Goal: Task Accomplishment & Management: Use online tool/utility

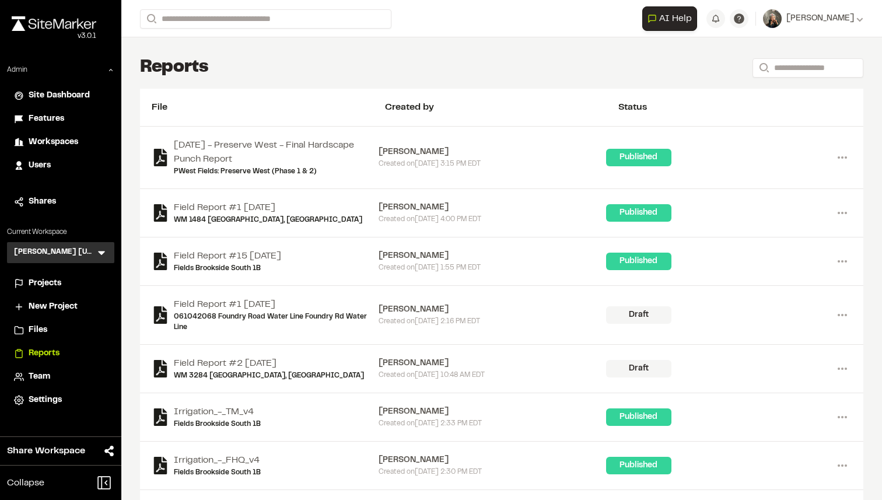
click at [101, 250] on icon at bounding box center [102, 253] width 12 height 12
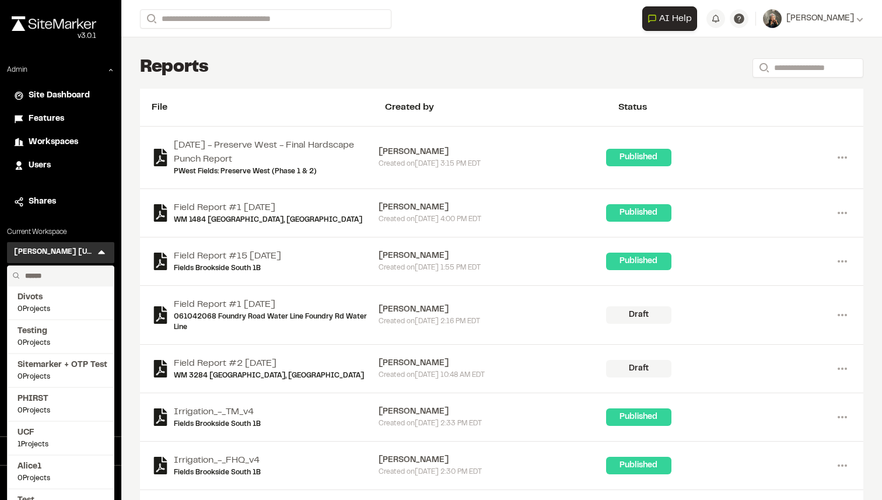
click at [66, 271] on input "text" at bounding box center [64, 276] width 89 height 20
type input "*"
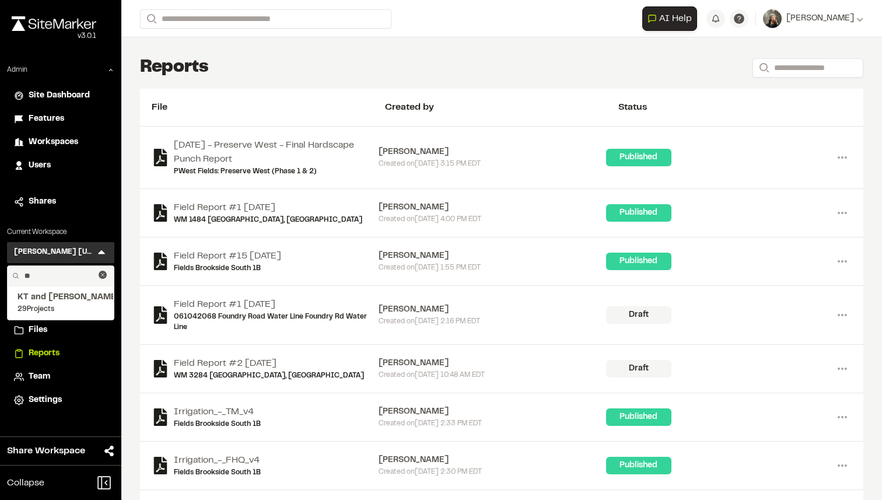
type input "**"
click at [70, 302] on span "KT and Tom" at bounding box center [60, 297] width 86 height 13
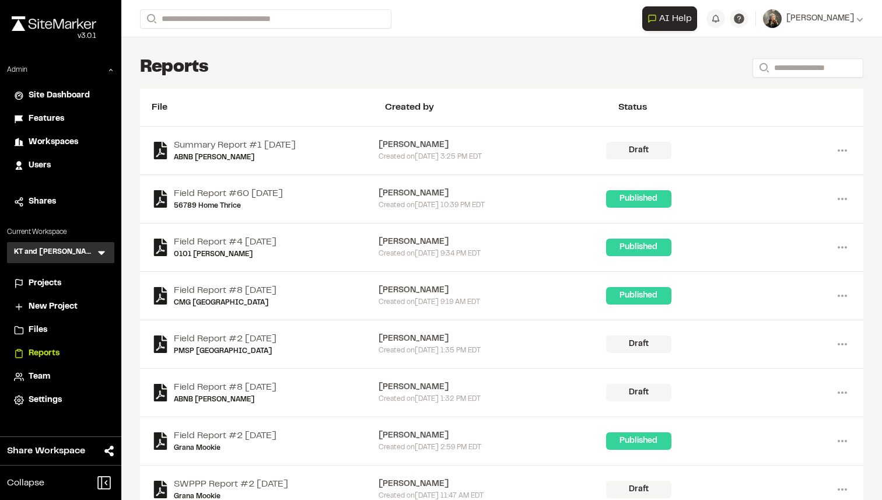
click at [52, 286] on span "Projects" at bounding box center [45, 283] width 33 height 13
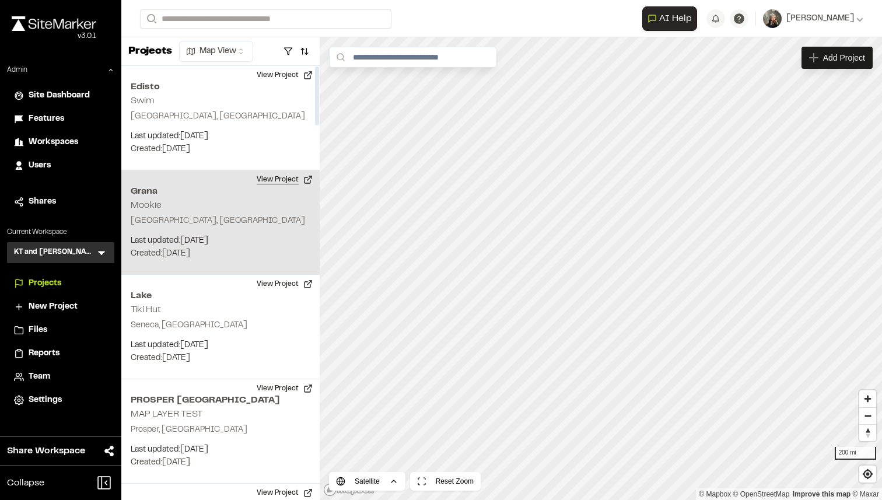
click at [275, 174] on button "View Project" at bounding box center [285, 179] width 70 height 19
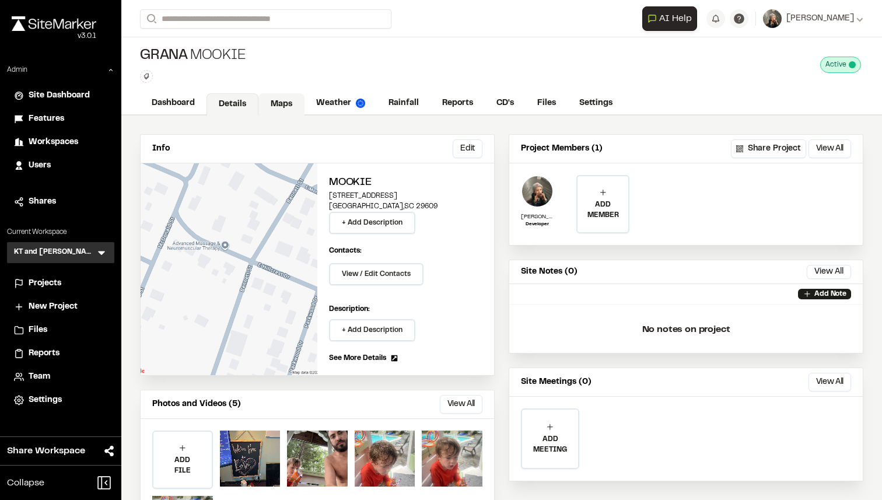
click at [292, 103] on link "Maps" at bounding box center [281, 104] width 46 height 22
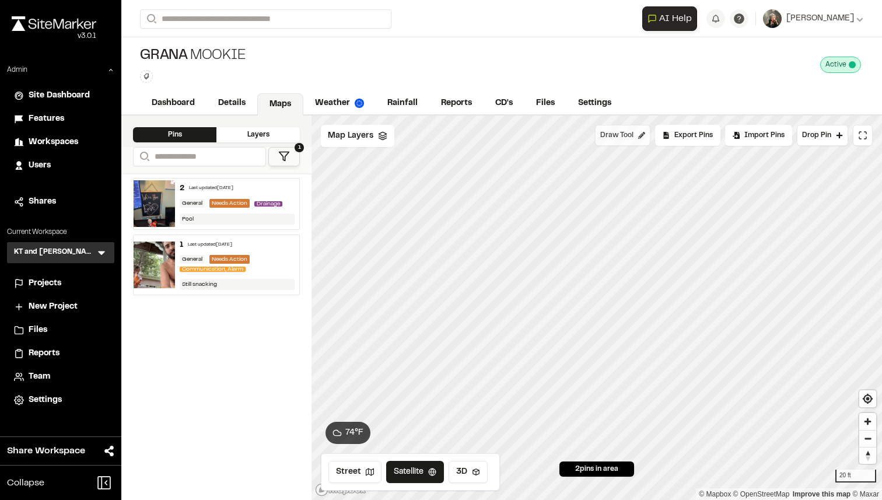
click at [614, 127] on button "Draw Tool" at bounding box center [622, 135] width 55 height 21
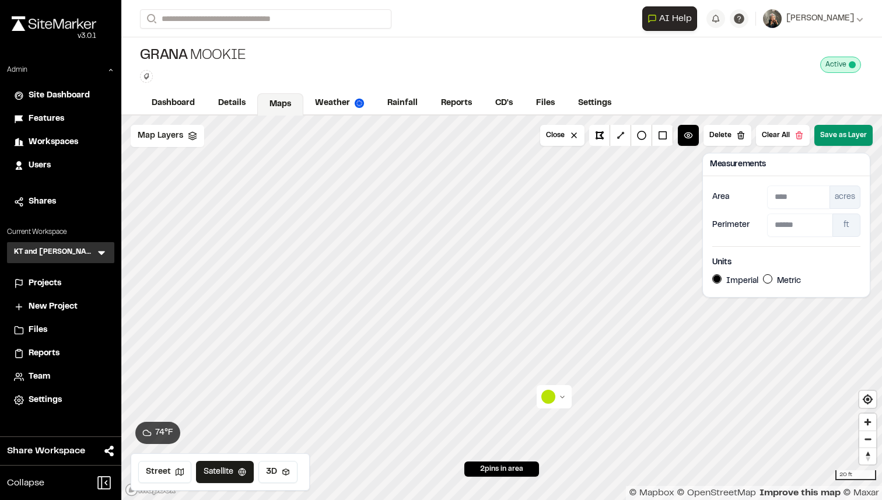
click at [840, 137] on button "Save as Layer" at bounding box center [843, 135] width 58 height 21
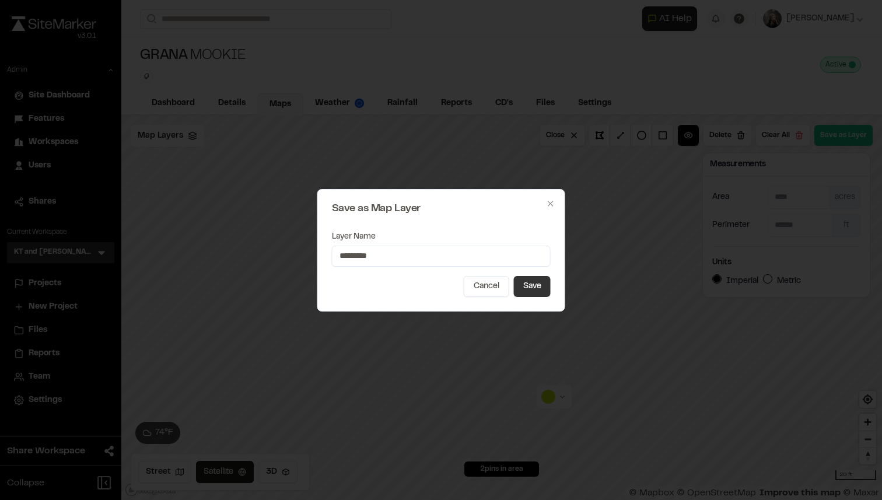
type input "*********"
click at [529, 288] on button "Save" at bounding box center [532, 286] width 37 height 21
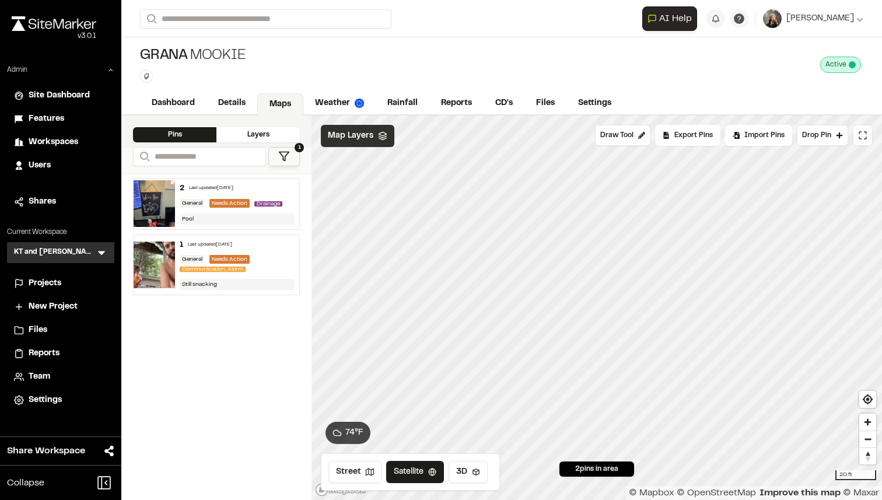
click at [356, 140] on span "Map Layers" at bounding box center [350, 135] width 45 height 13
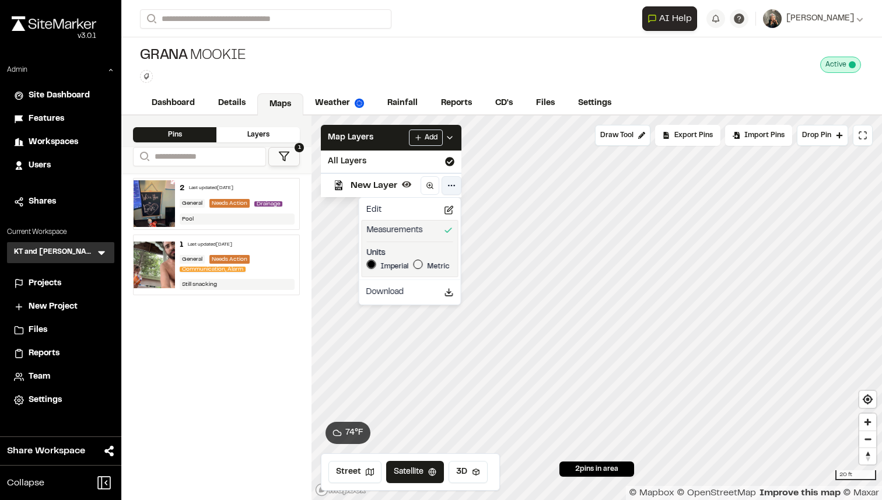
click at [450, 184] on html "Close sidebar v 3.0.1 Admin Site Dashboard Features Workspaces Users Shares Cur…" at bounding box center [441, 250] width 882 height 500
click at [427, 212] on div "Edit" at bounding box center [410, 210] width 97 height 20
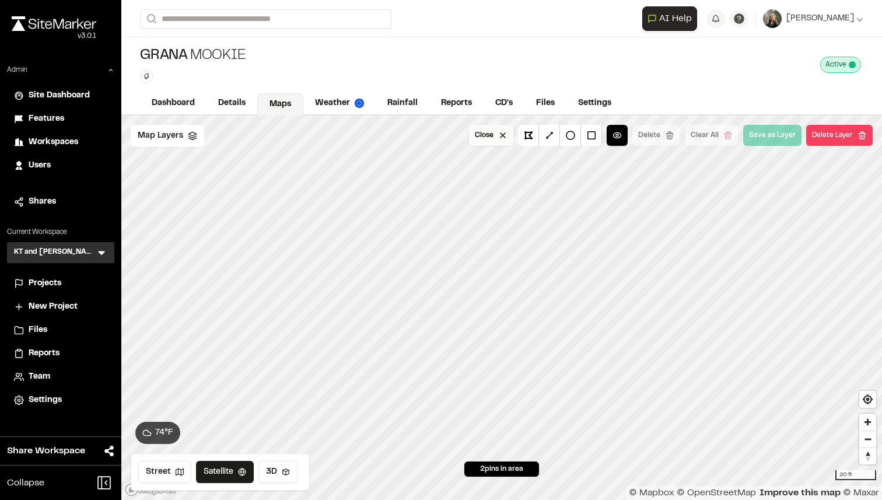
click at [502, 141] on button "Close" at bounding box center [491, 135] width 44 height 21
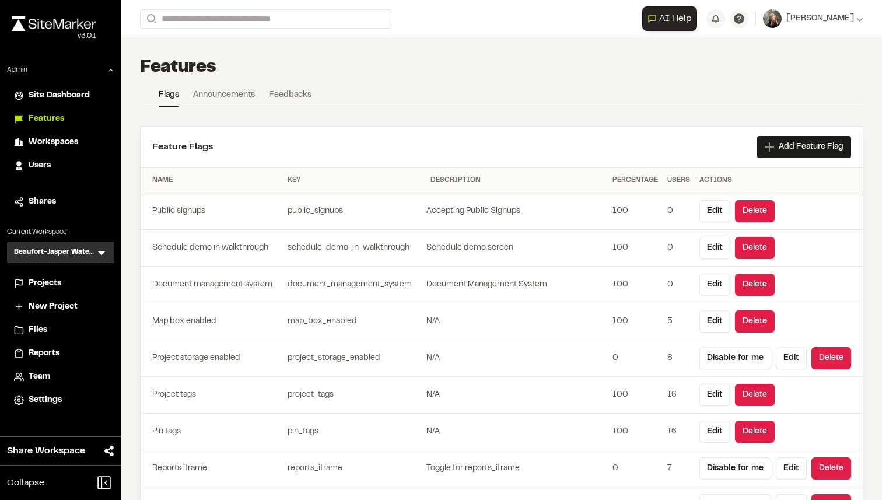
scroll to position [2396, 0]
